Goal: Find contact information: Find contact information

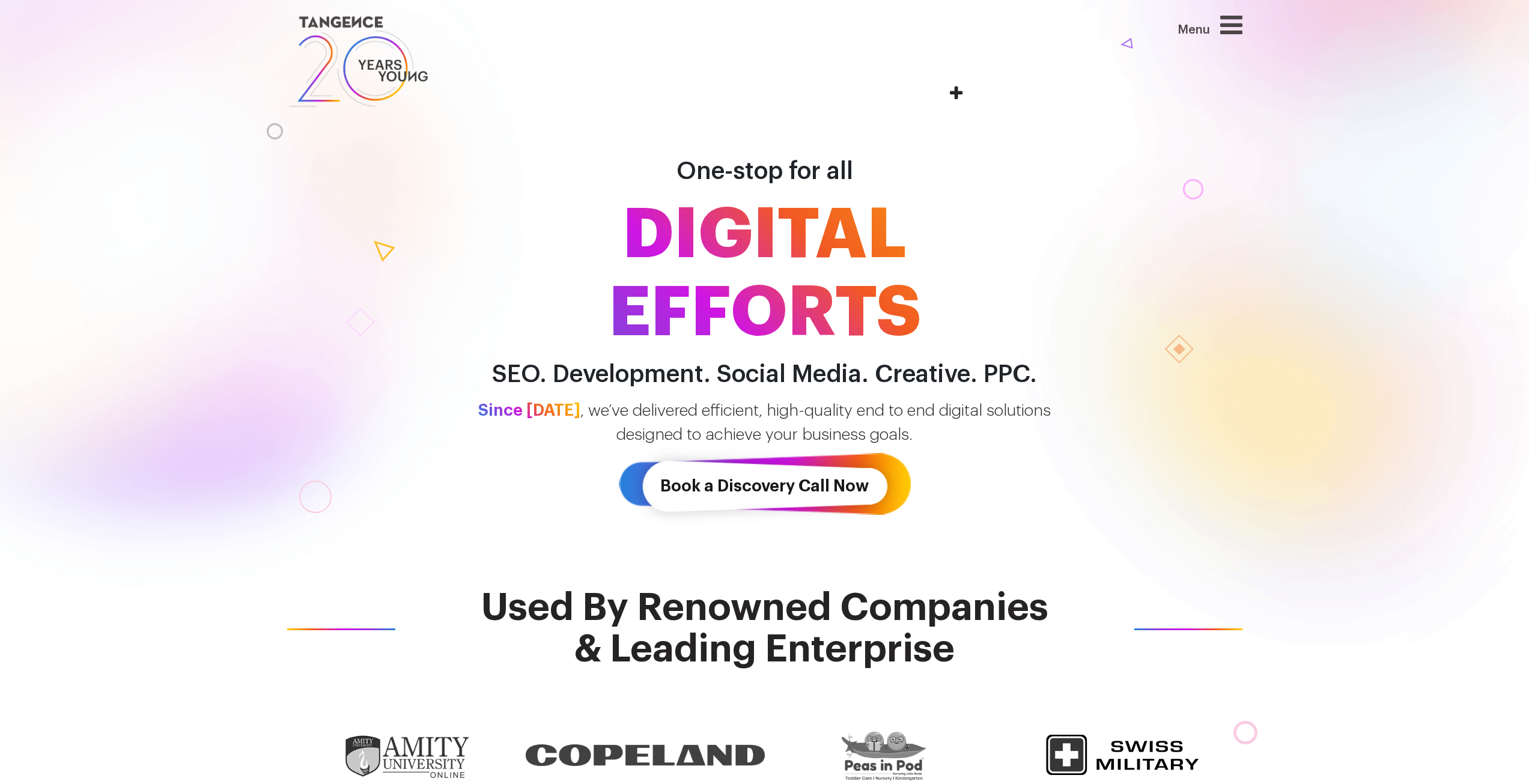
click at [1223, 22] on div "Menu" at bounding box center [1170, 31] width 144 height 39
click at [1237, 27] on icon at bounding box center [1231, 25] width 22 height 26
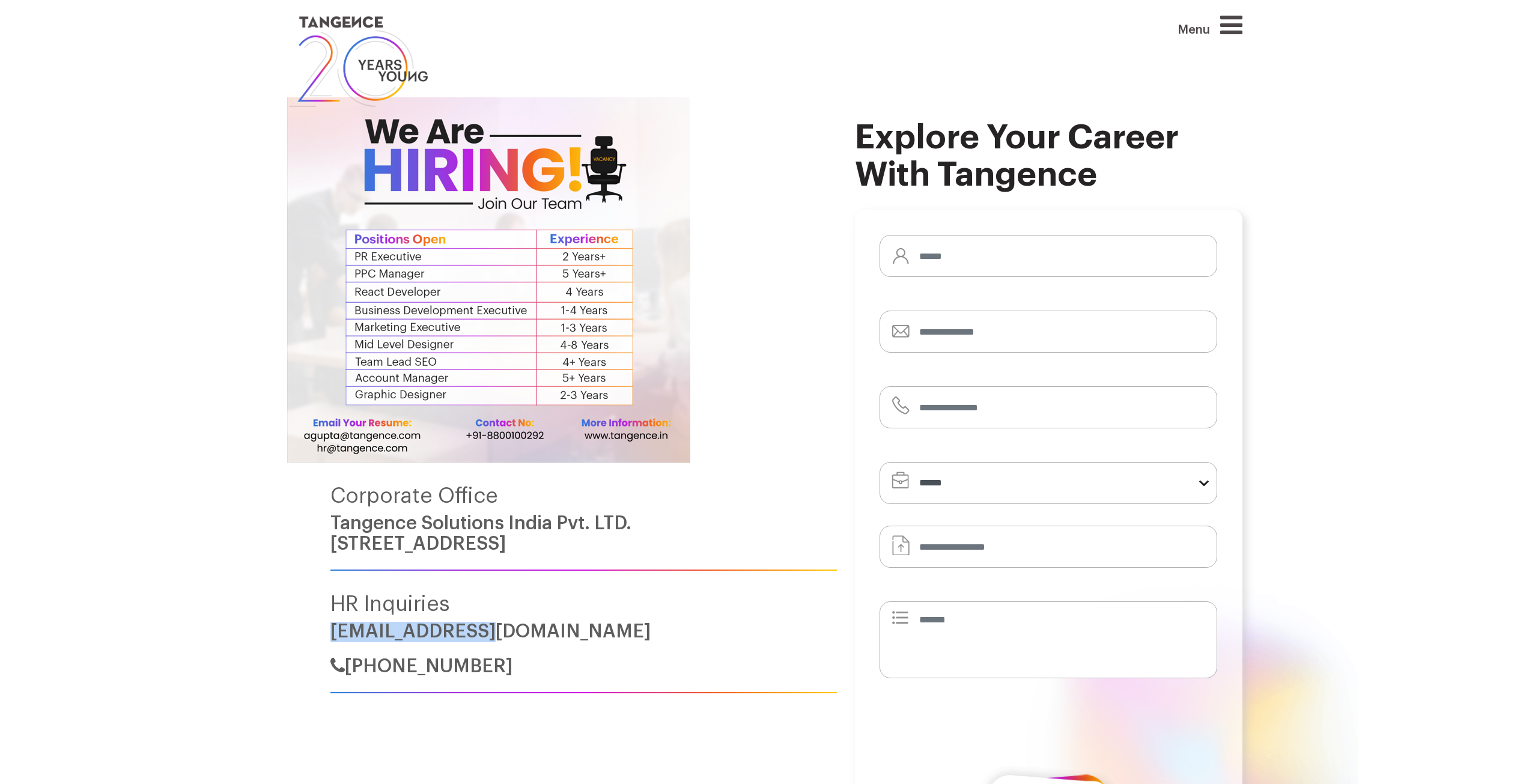
drag, startPoint x: 512, startPoint y: 269, endPoint x: 330, endPoint y: 264, distance: 182.1
click at [330, 622] on h6 "hr@tangence.com" at bounding box center [583, 632] width 506 height 20
copy link "hr@tangence.com"
drag, startPoint x: 565, startPoint y: 662, endPoint x: 559, endPoint y: 655, distance: 9.2
click at [562, 660] on h6 "+91-880-010-0292" at bounding box center [583, 662] width 506 height 29
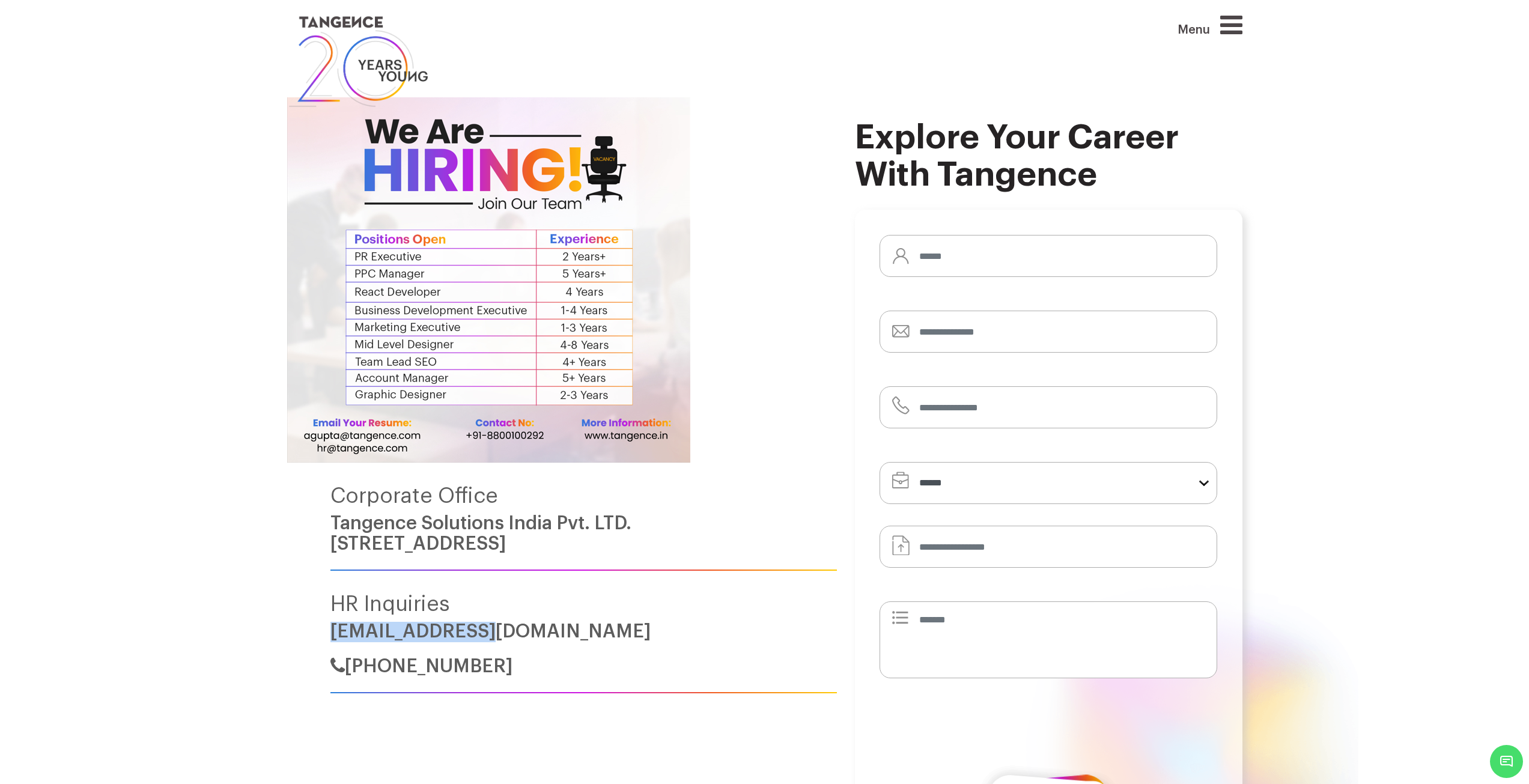
drag, startPoint x: 510, startPoint y: 630, endPoint x: 333, endPoint y: 636, distance: 177.1
click at [333, 636] on h6 "hr@tangence.com" at bounding box center [583, 632] width 506 height 20
copy link "hr@tangence.com"
